Goal: Transaction & Acquisition: Purchase product/service

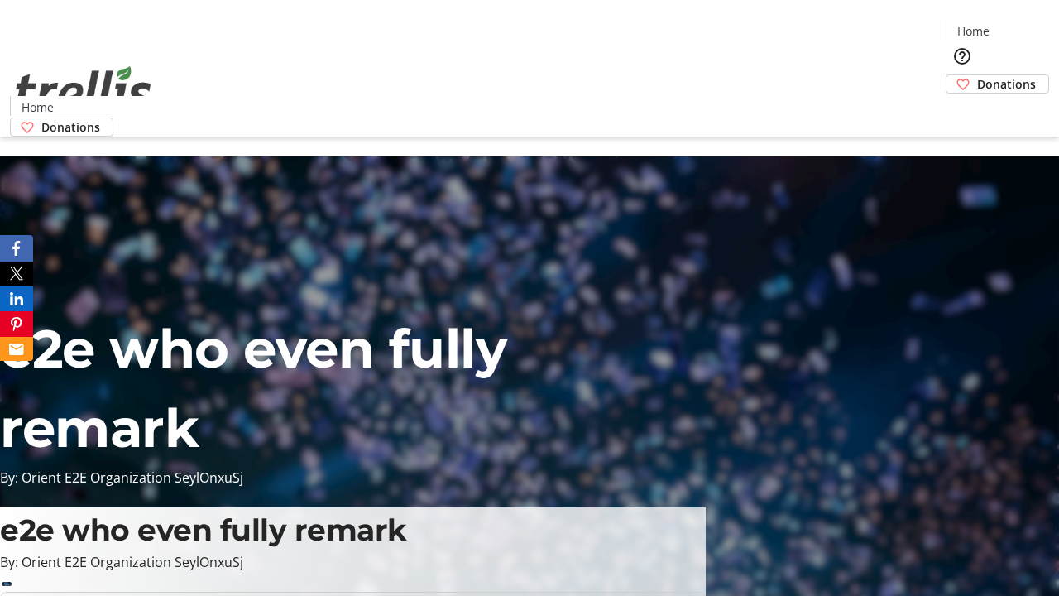
click at [977, 75] on span "Donations" at bounding box center [1006, 83] width 59 height 17
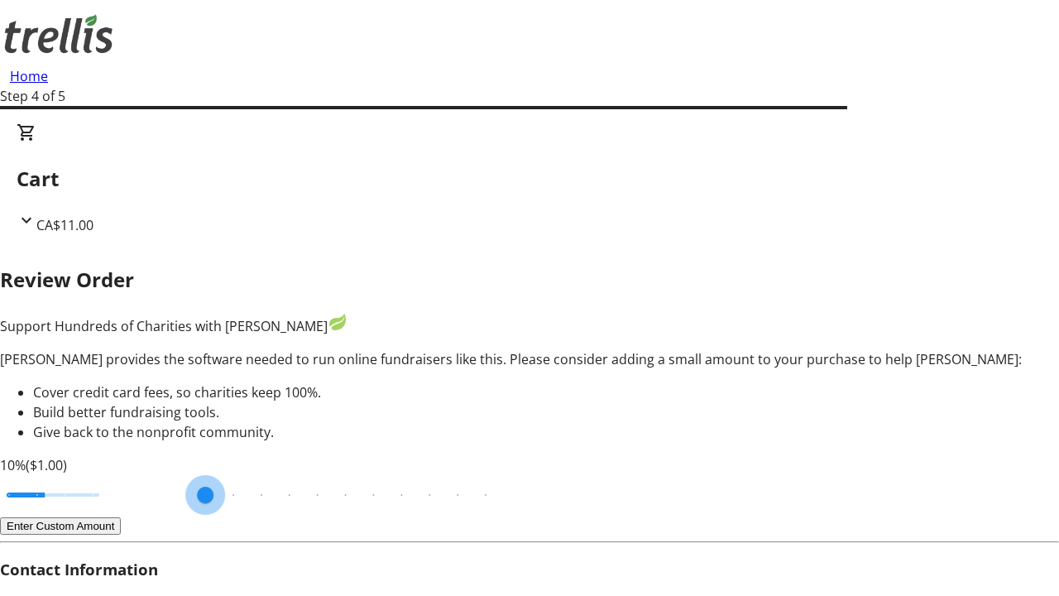
type input "3"
click at [112, 477] on input "Cover fees percentage" at bounding box center [52, 495] width 127 height 36
